Goal: Transaction & Acquisition: Obtain resource

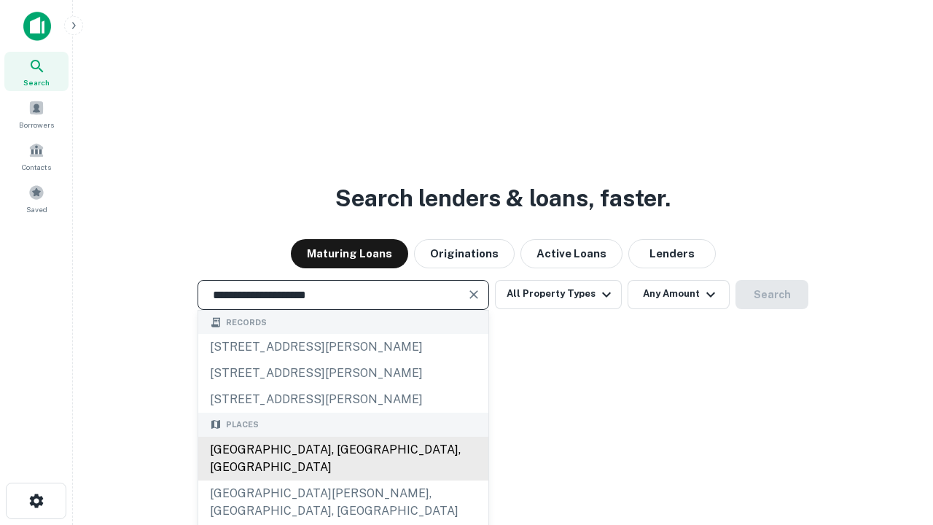
click at [343, 480] on div "Santa Monica, CA, USA" at bounding box center [343, 459] width 290 height 44
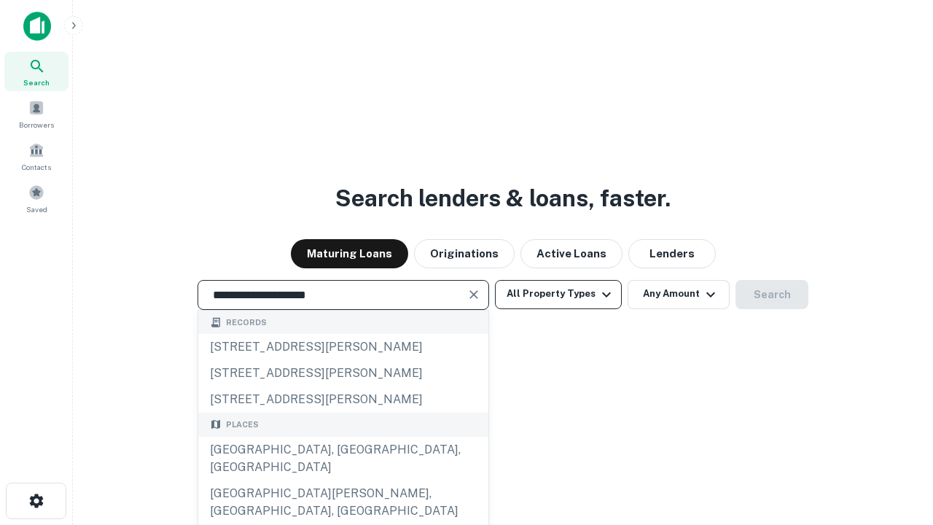
type input "**********"
click at [558, 294] on button "All Property Types" at bounding box center [558, 294] width 127 height 29
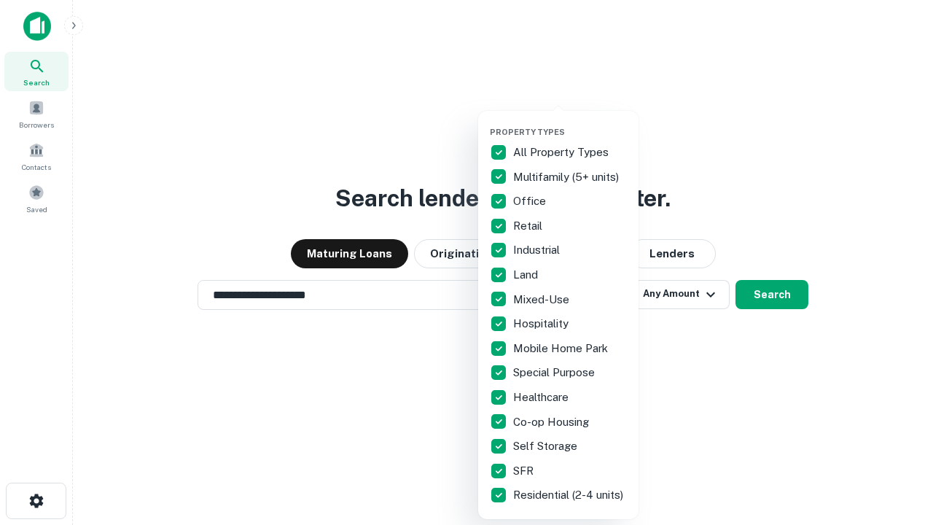
click at [570, 122] on button "button" at bounding box center [570, 122] width 160 height 1
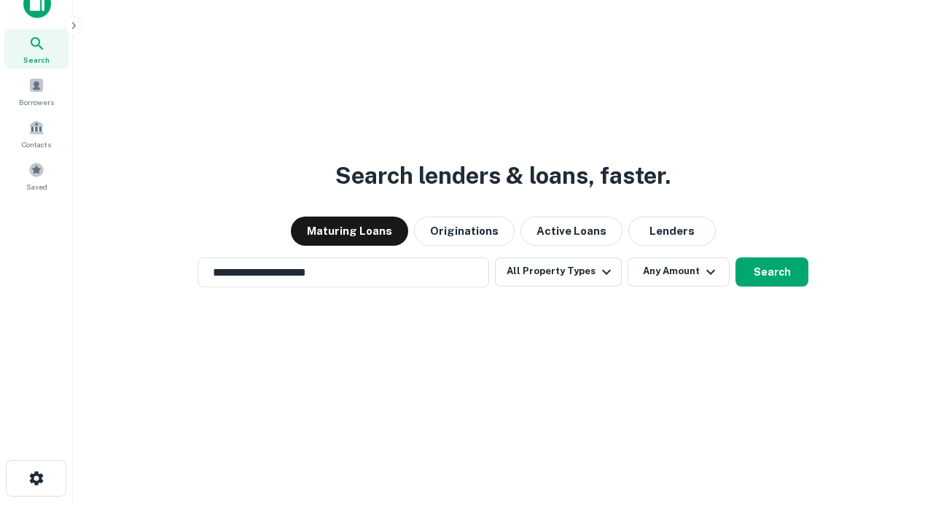
scroll to position [9, 176]
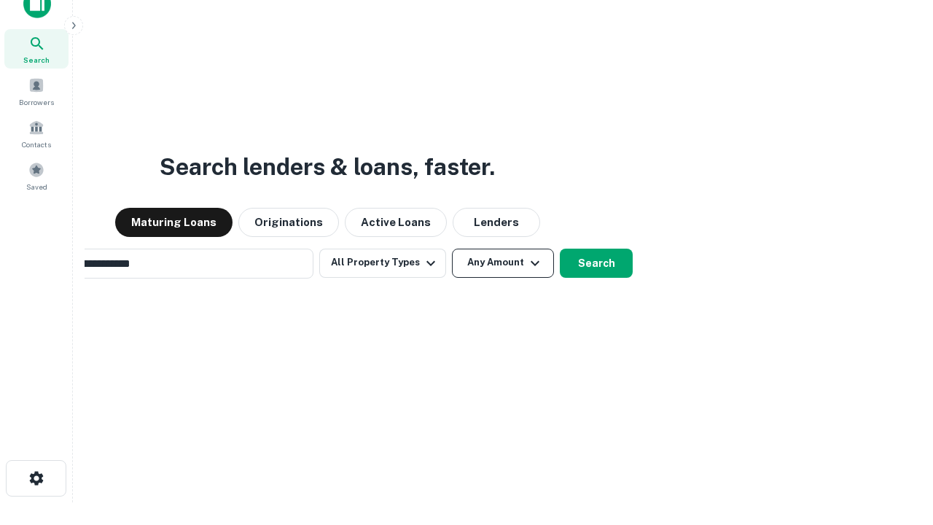
click at [452, 248] on button "Any Amount" at bounding box center [503, 262] width 102 height 29
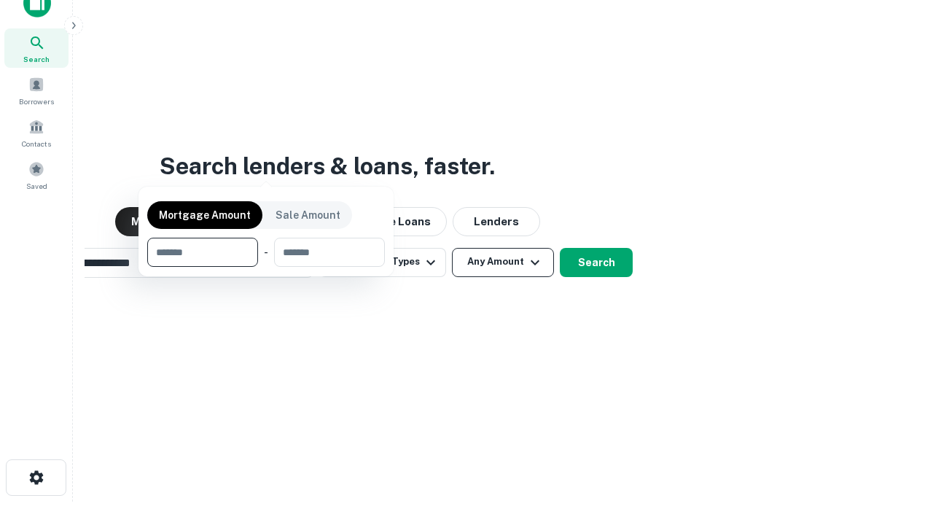
scroll to position [105, 412]
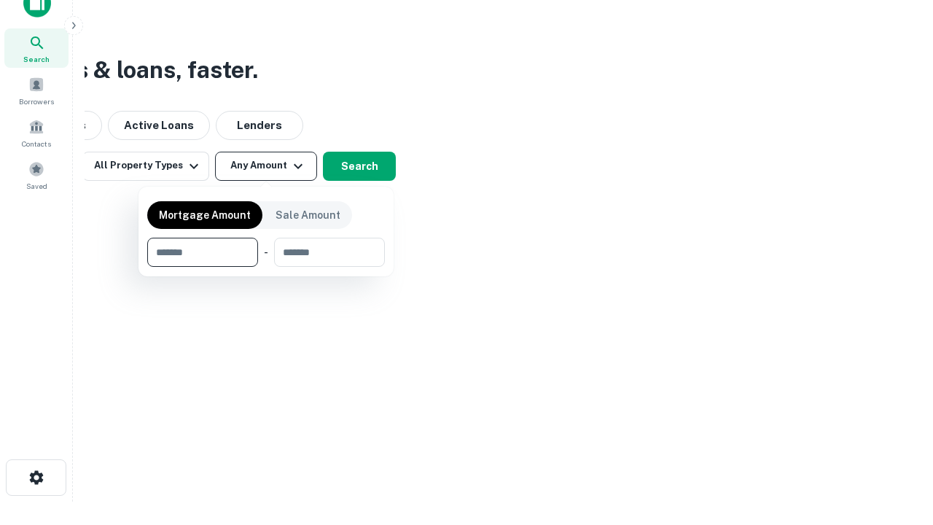
type input "*******"
click at [266, 267] on button "button" at bounding box center [266, 267] width 238 height 1
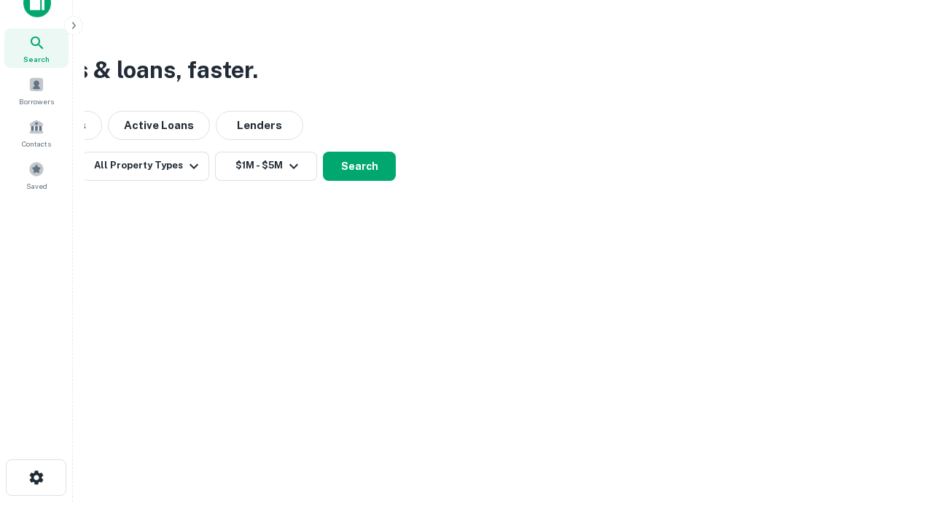
scroll to position [9, 269]
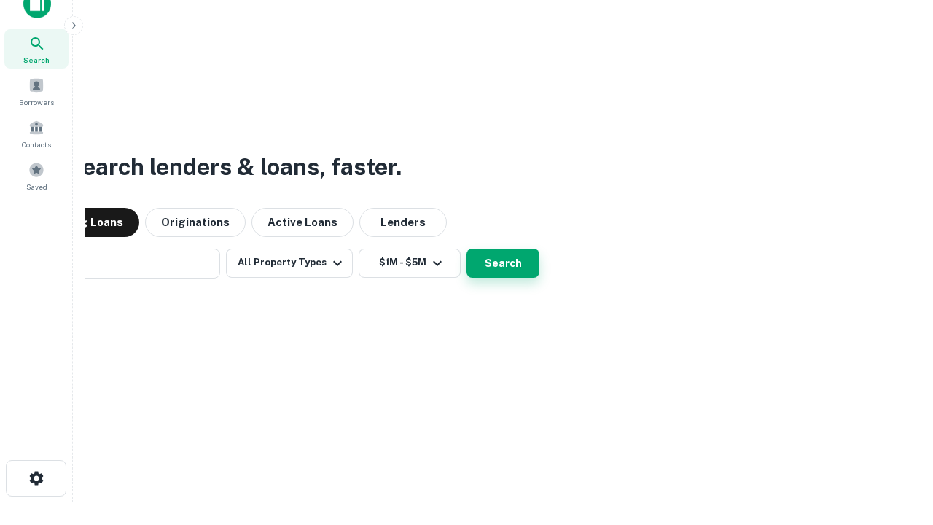
click at [466, 248] on button "Search" at bounding box center [502, 262] width 73 height 29
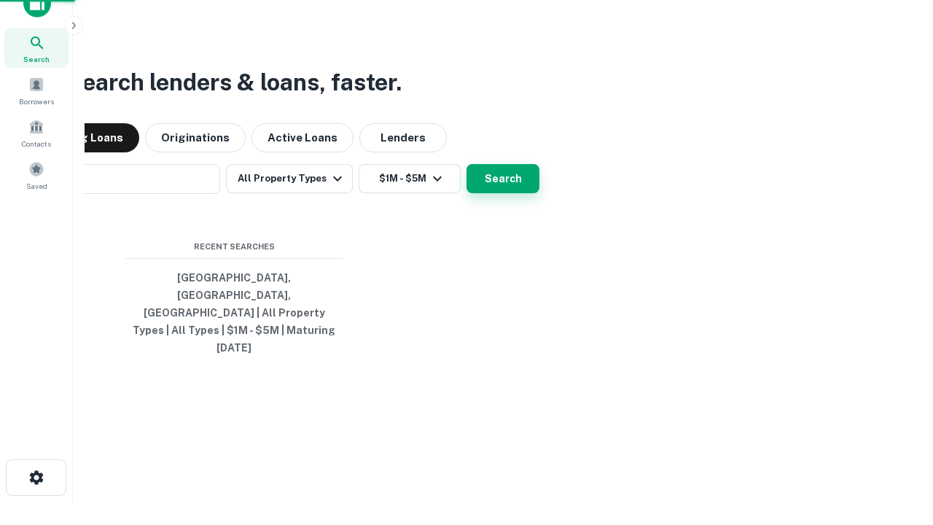
scroll to position [39, 412]
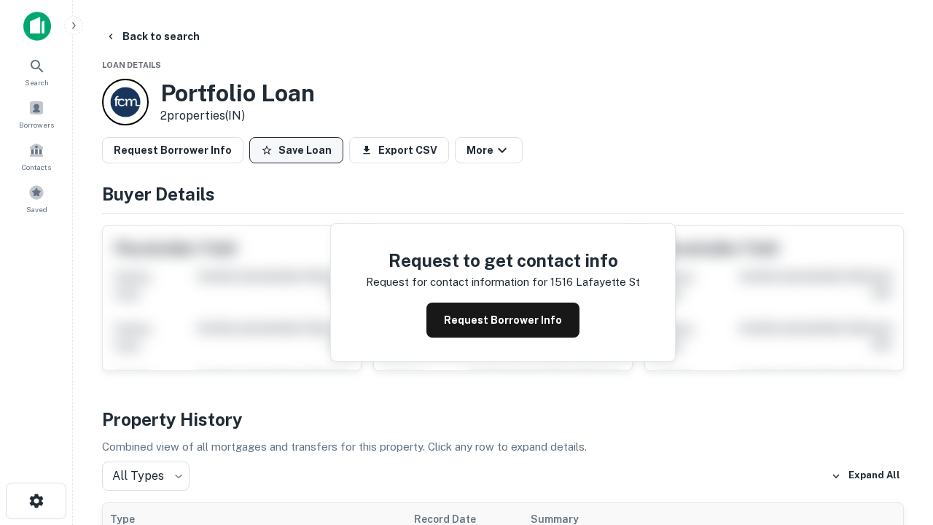
click at [296, 150] on button "Save Loan" at bounding box center [296, 150] width 94 height 26
